Goal: Task Accomplishment & Management: Complete application form

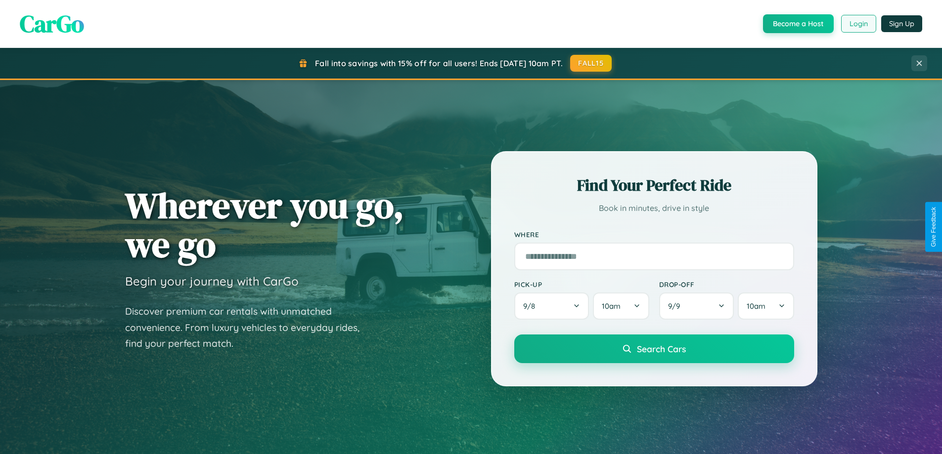
click at [858, 24] on button "Login" at bounding box center [858, 24] width 35 height 18
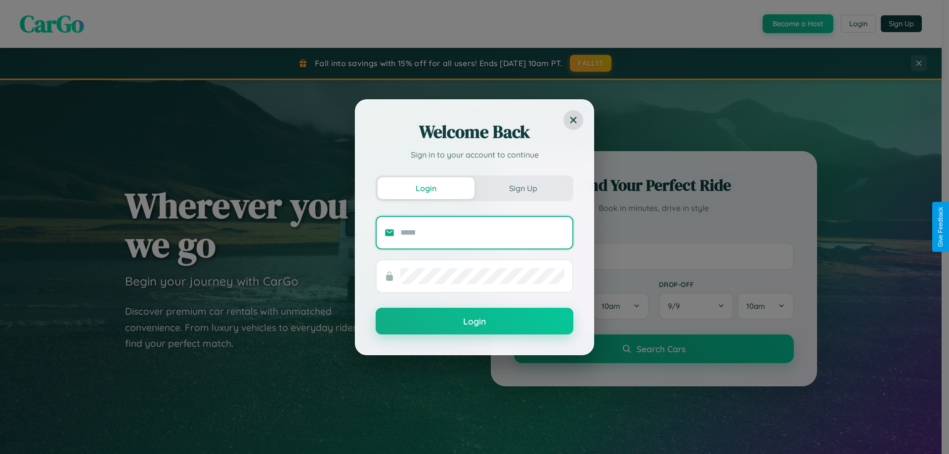
click at [483, 232] on input "text" at bounding box center [483, 233] width 164 height 16
type input "**********"
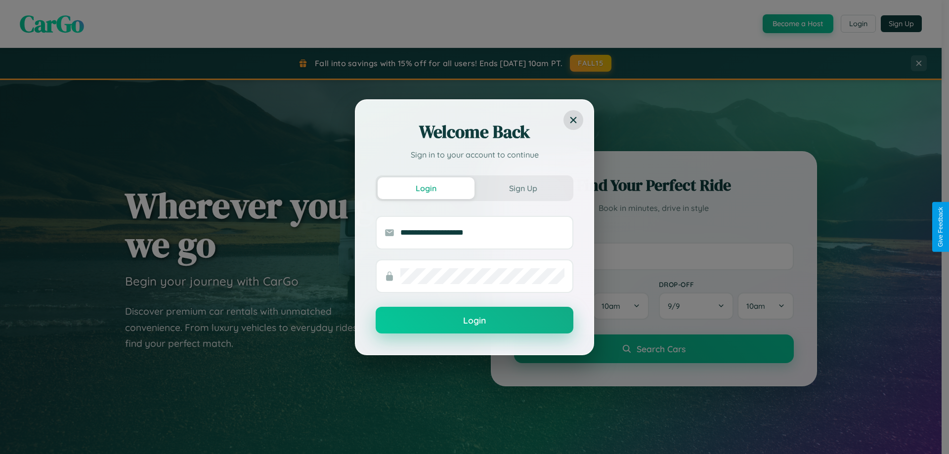
click at [475, 321] on button "Login" at bounding box center [475, 320] width 198 height 27
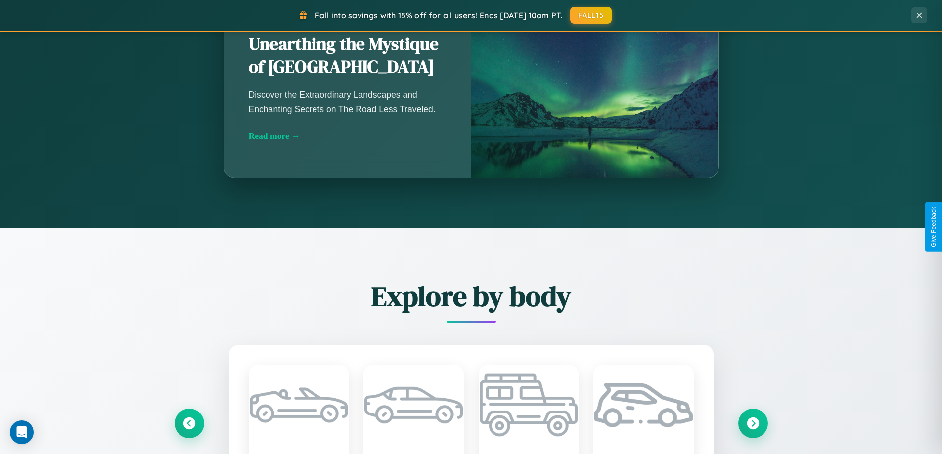
scroll to position [1159, 0]
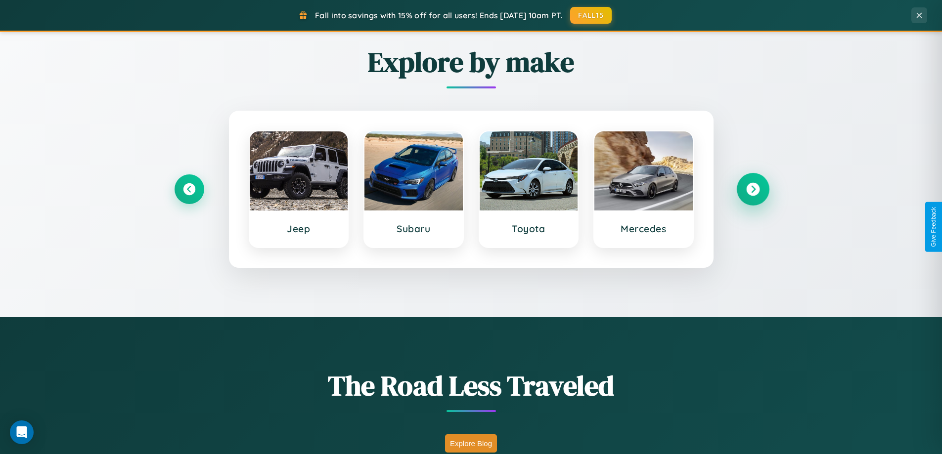
scroll to position [680, 0]
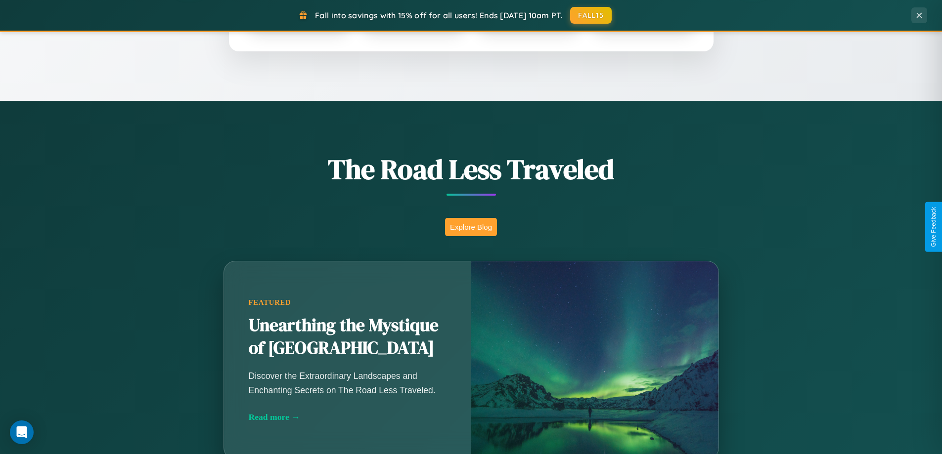
click at [471, 227] on button "Explore Blog" at bounding box center [471, 227] width 52 height 18
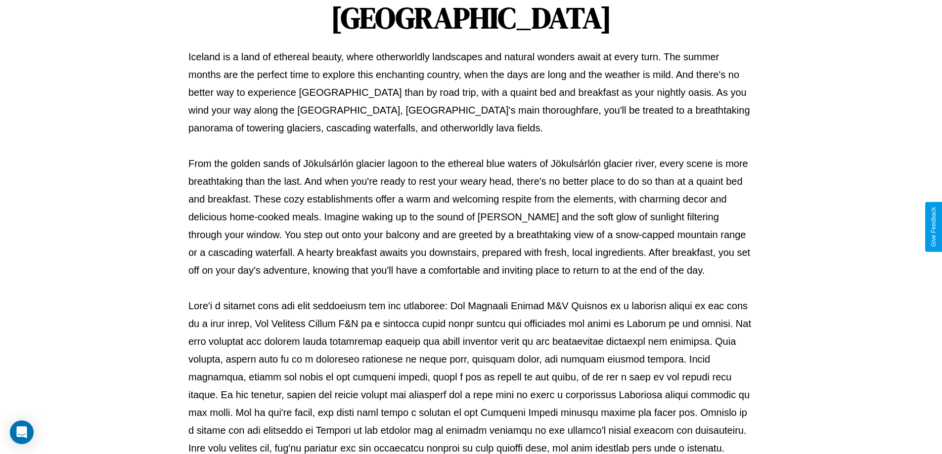
scroll to position [320, 0]
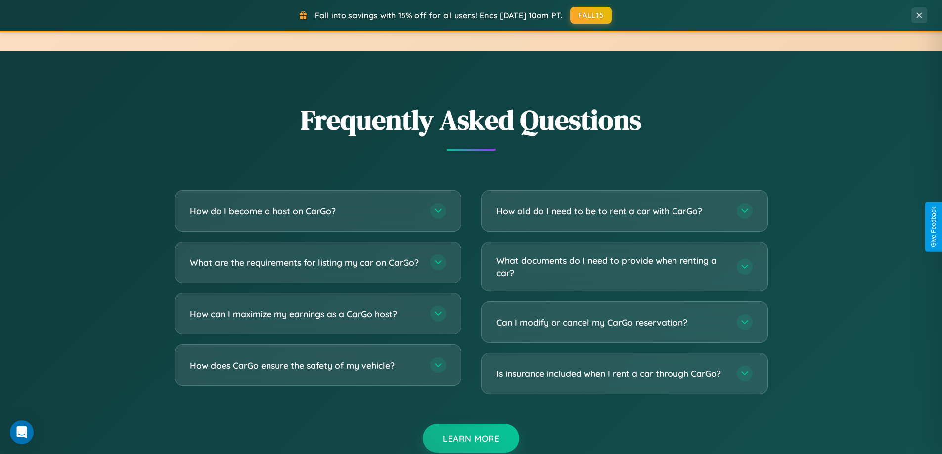
scroll to position [1903, 0]
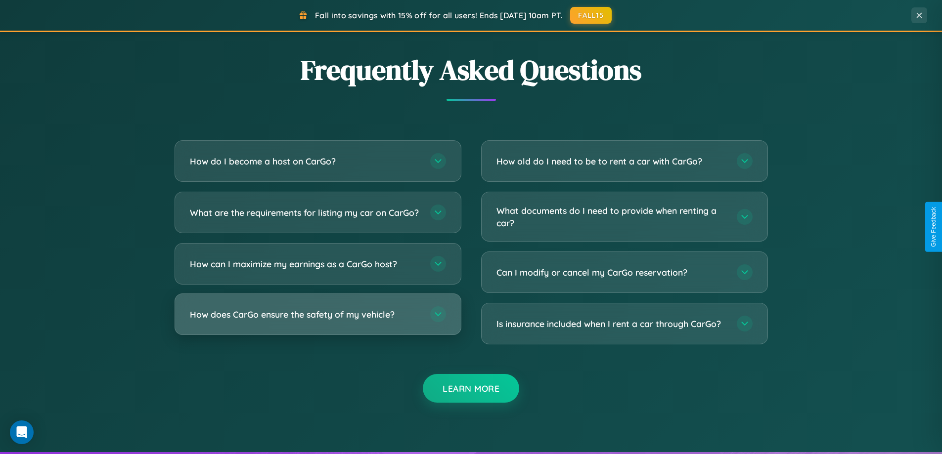
click at [317, 321] on h3 "How does CarGo ensure the safety of my vehicle?" at bounding box center [305, 315] width 230 height 12
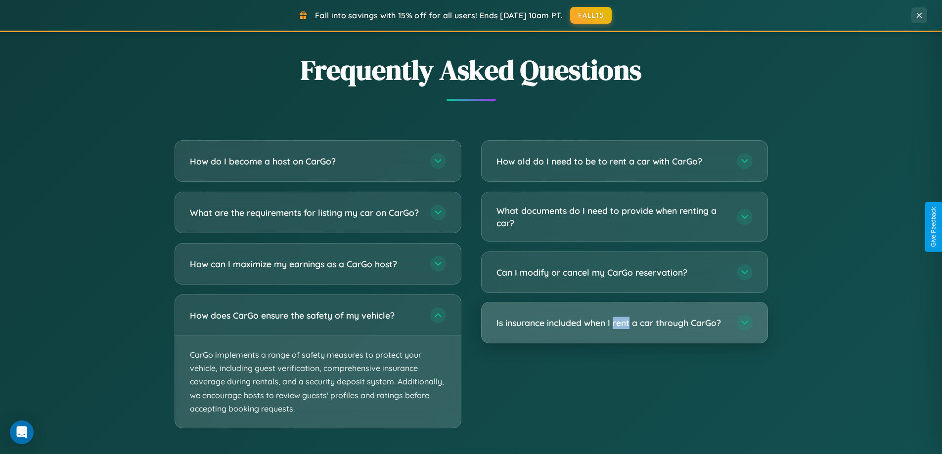
click at [624, 323] on h3 "Is insurance included when I rent a car through CarGo?" at bounding box center [611, 323] width 230 height 12
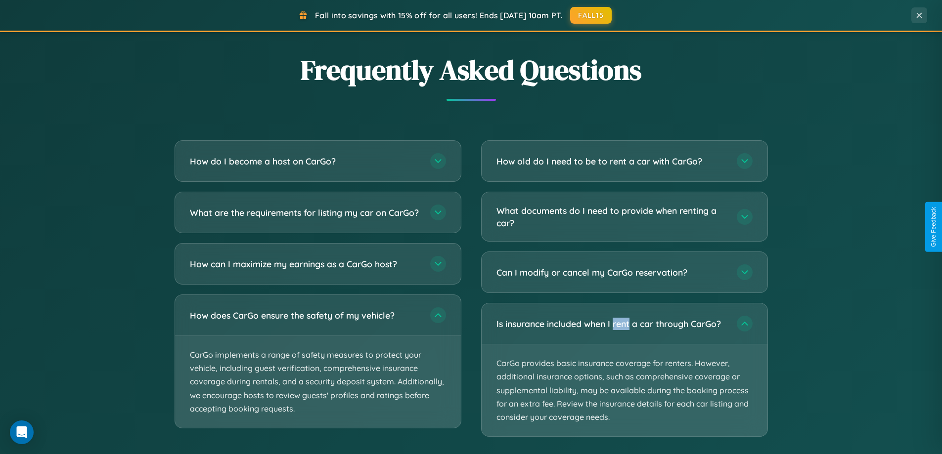
scroll to position [0, 0]
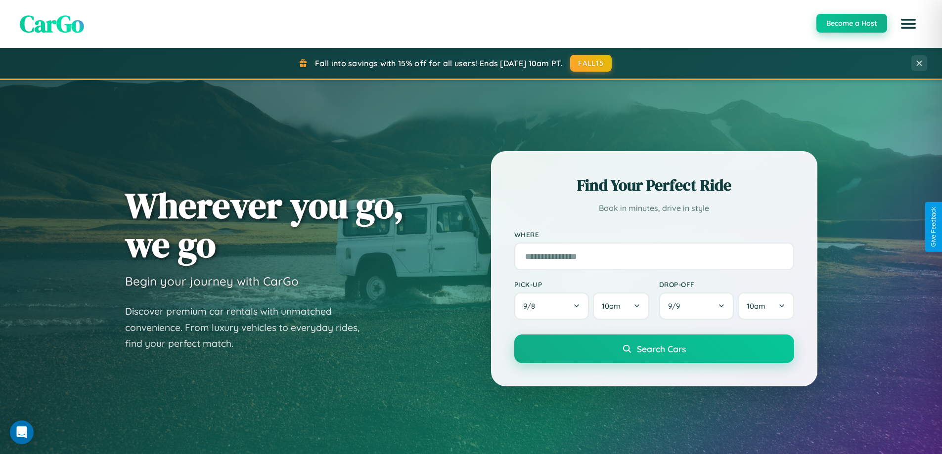
click at [851, 24] on button "Become a Host" at bounding box center [851, 23] width 71 height 19
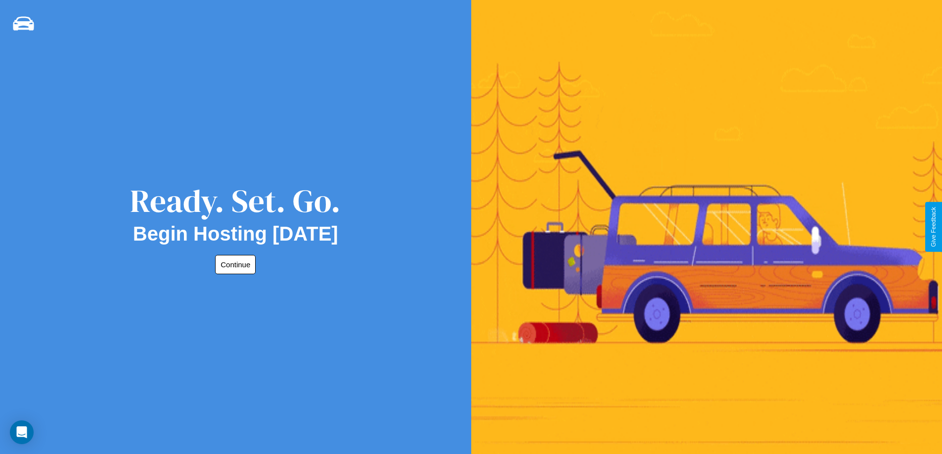
click at [233, 265] on button "Continue" at bounding box center [235, 264] width 41 height 19
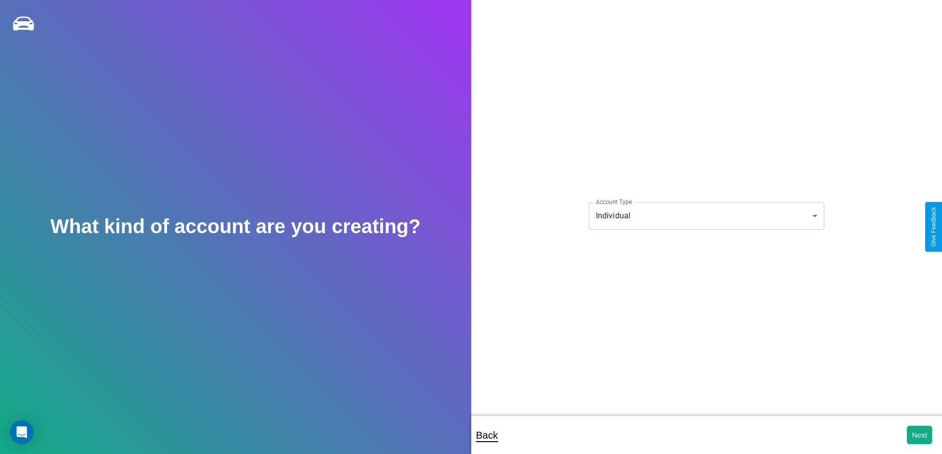
click at [706, 216] on body "**********" at bounding box center [471, 234] width 942 height 468
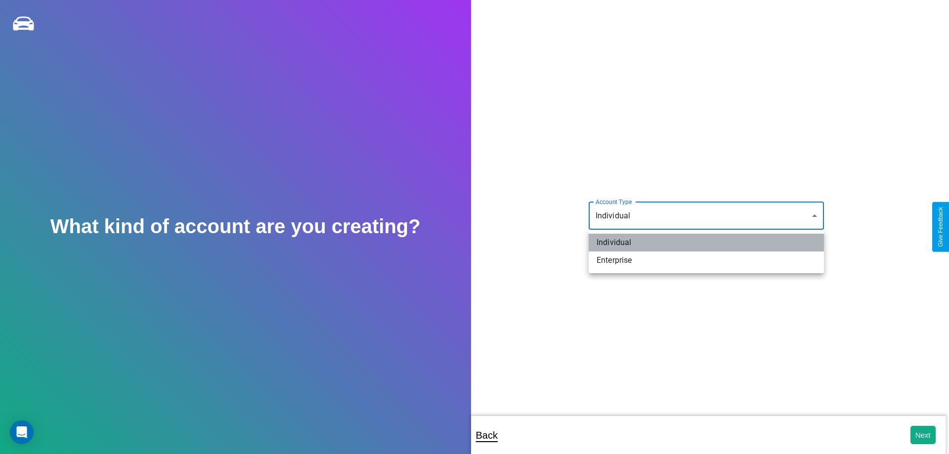
click at [707, 243] on li "Individual" at bounding box center [706, 243] width 235 height 18
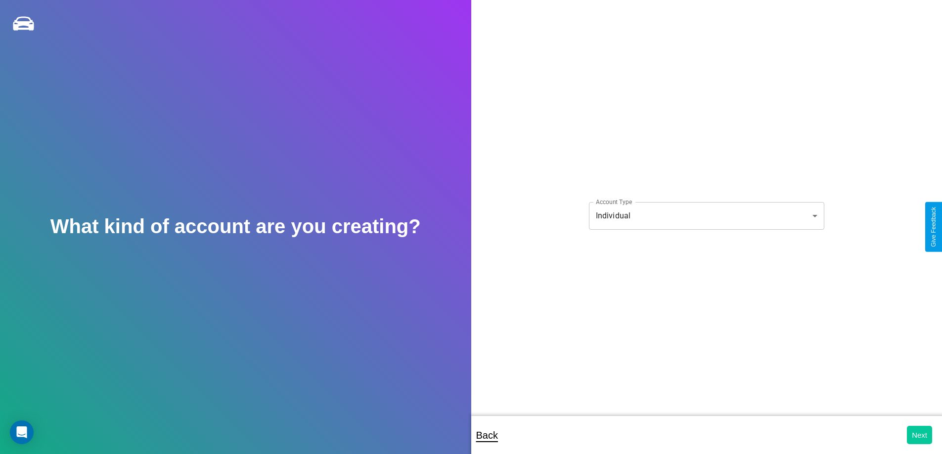
click at [919, 435] on button "Next" at bounding box center [919, 435] width 25 height 18
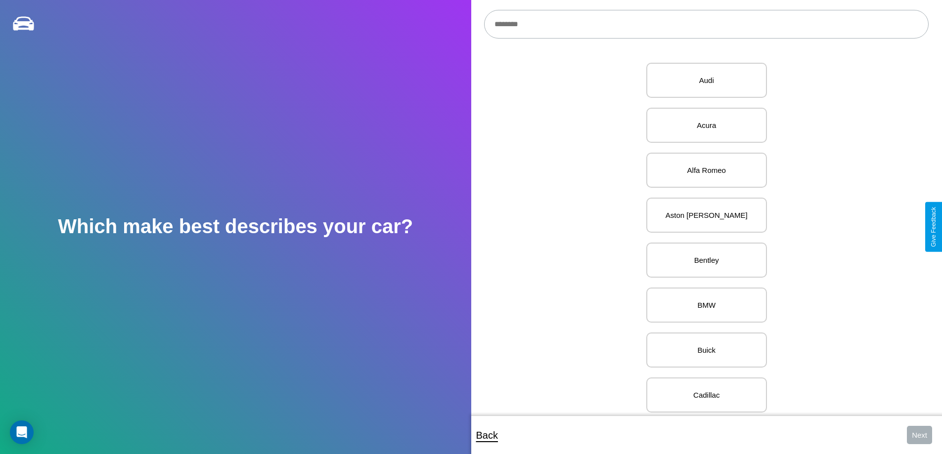
click at [706, 24] on input "text" at bounding box center [706, 24] width 445 height 29
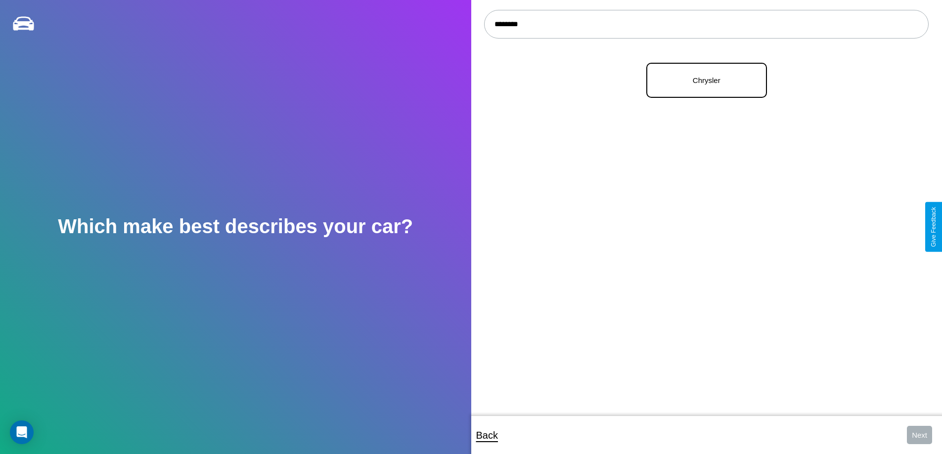
type input "********"
click at [703, 81] on p "Chrysler" at bounding box center [706, 80] width 99 height 13
click at [919, 435] on button "Next" at bounding box center [919, 435] width 25 height 18
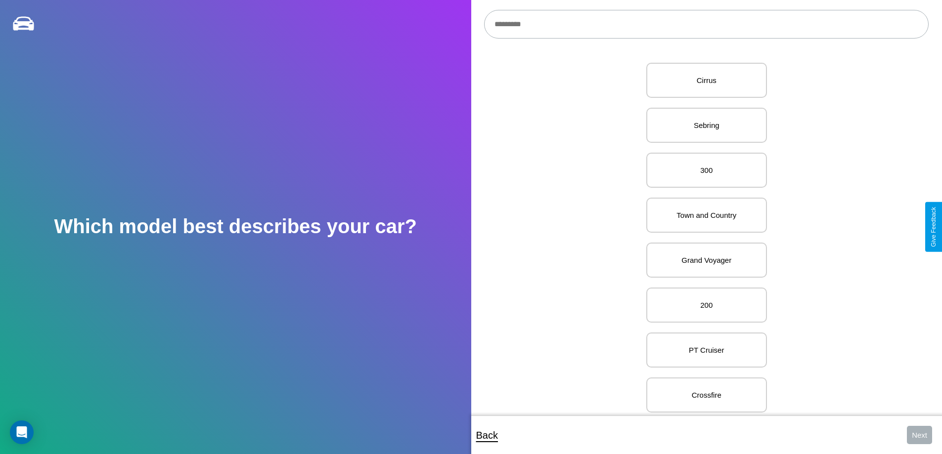
click at [706, 24] on input "text" at bounding box center [706, 24] width 445 height 29
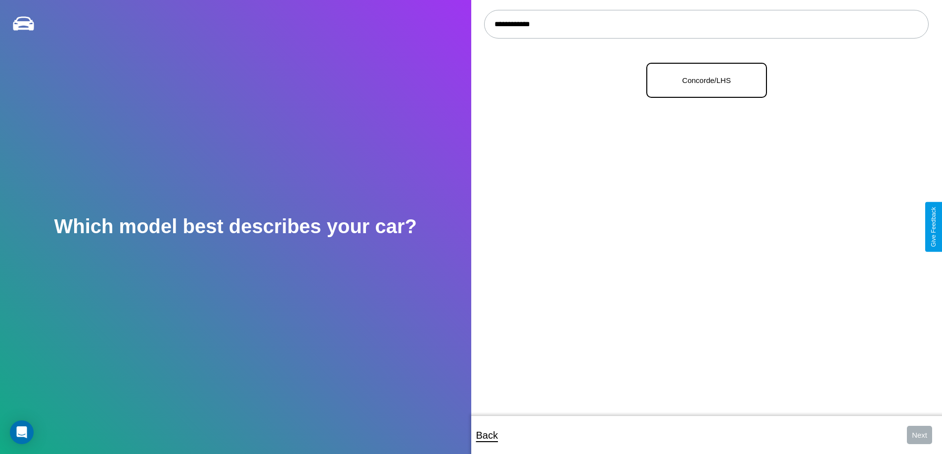
type input "**********"
click at [703, 81] on p "Concorde/LHS" at bounding box center [706, 80] width 99 height 13
click at [919, 435] on button "Next" at bounding box center [919, 435] width 25 height 18
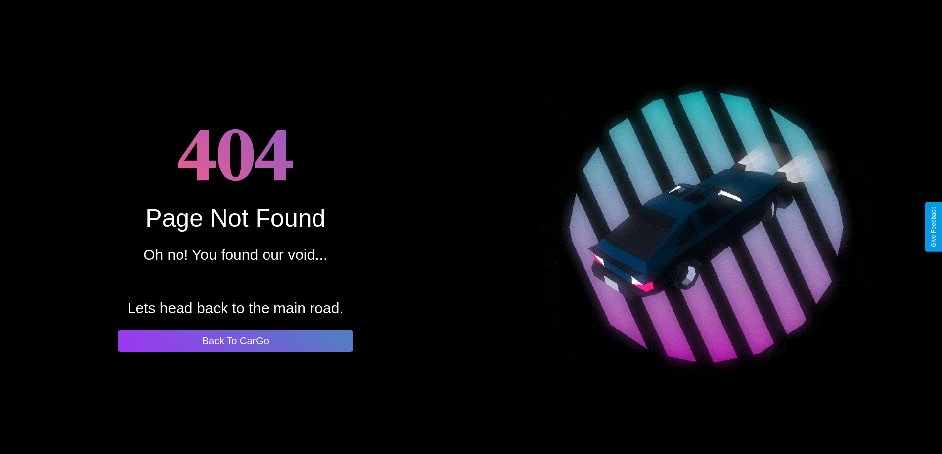
click at [235, 341] on button "Back To CarGo" at bounding box center [235, 341] width 235 height 21
